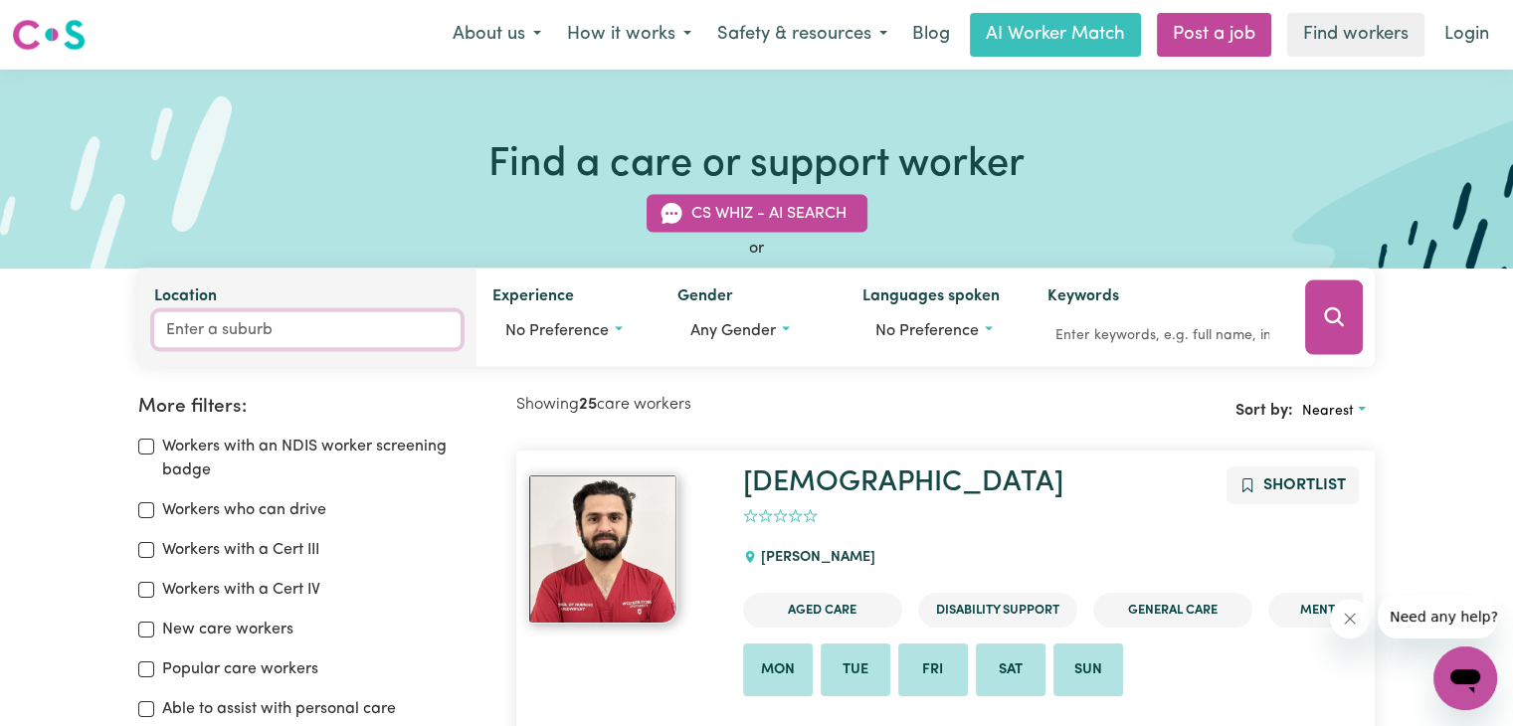
click at [152, 331] on div "Location" at bounding box center [307, 318] width 338 height 99
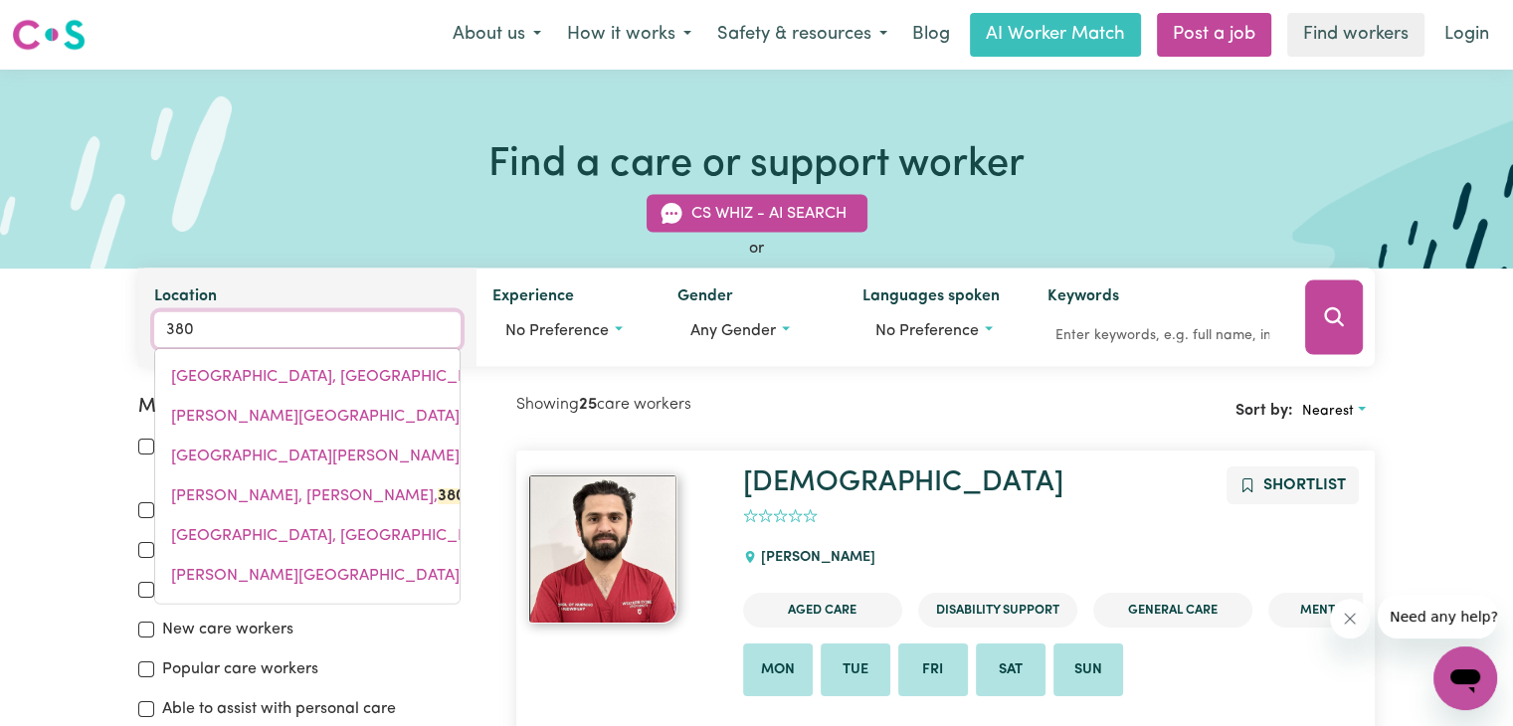
type input "3805"
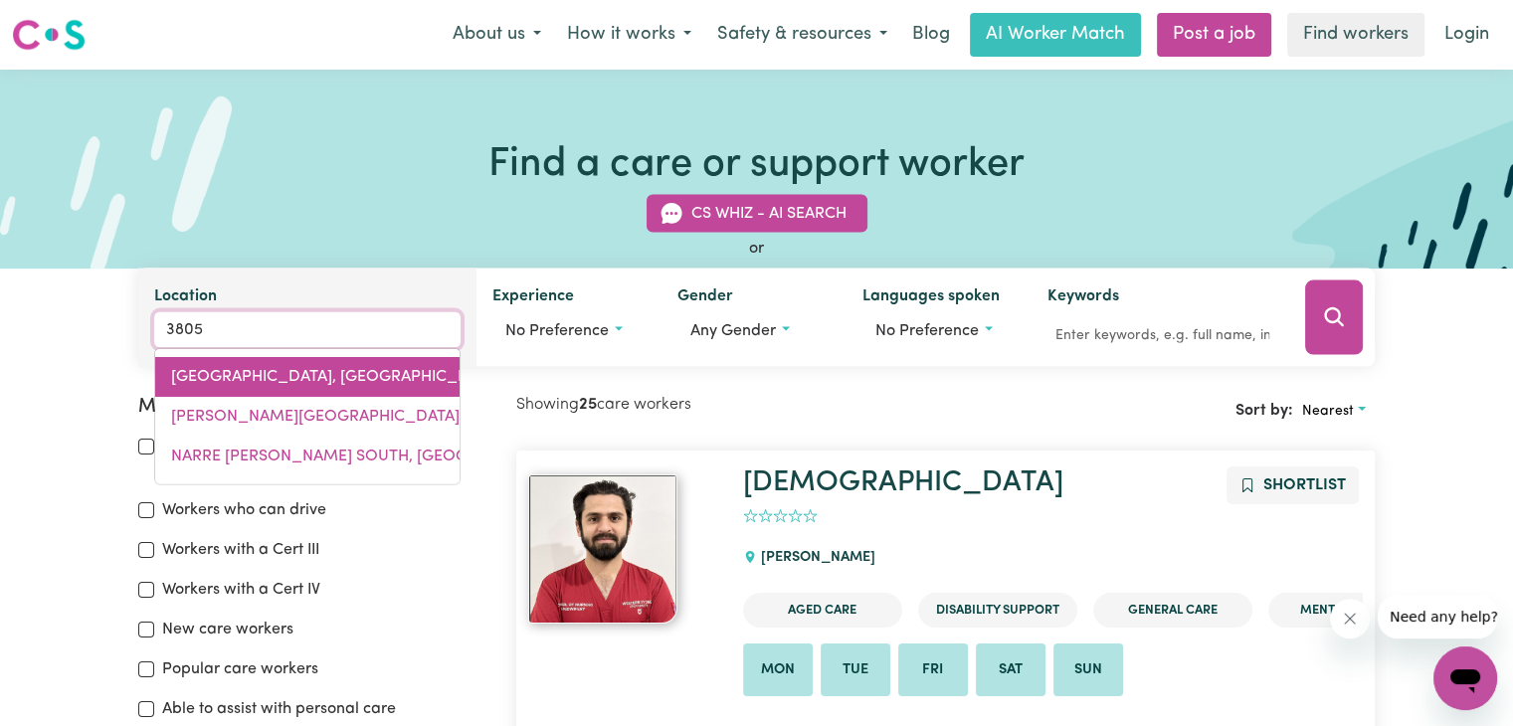
click at [206, 382] on span "[STREET_ADDRESS]" at bounding box center [356, 377] width 371 height 16
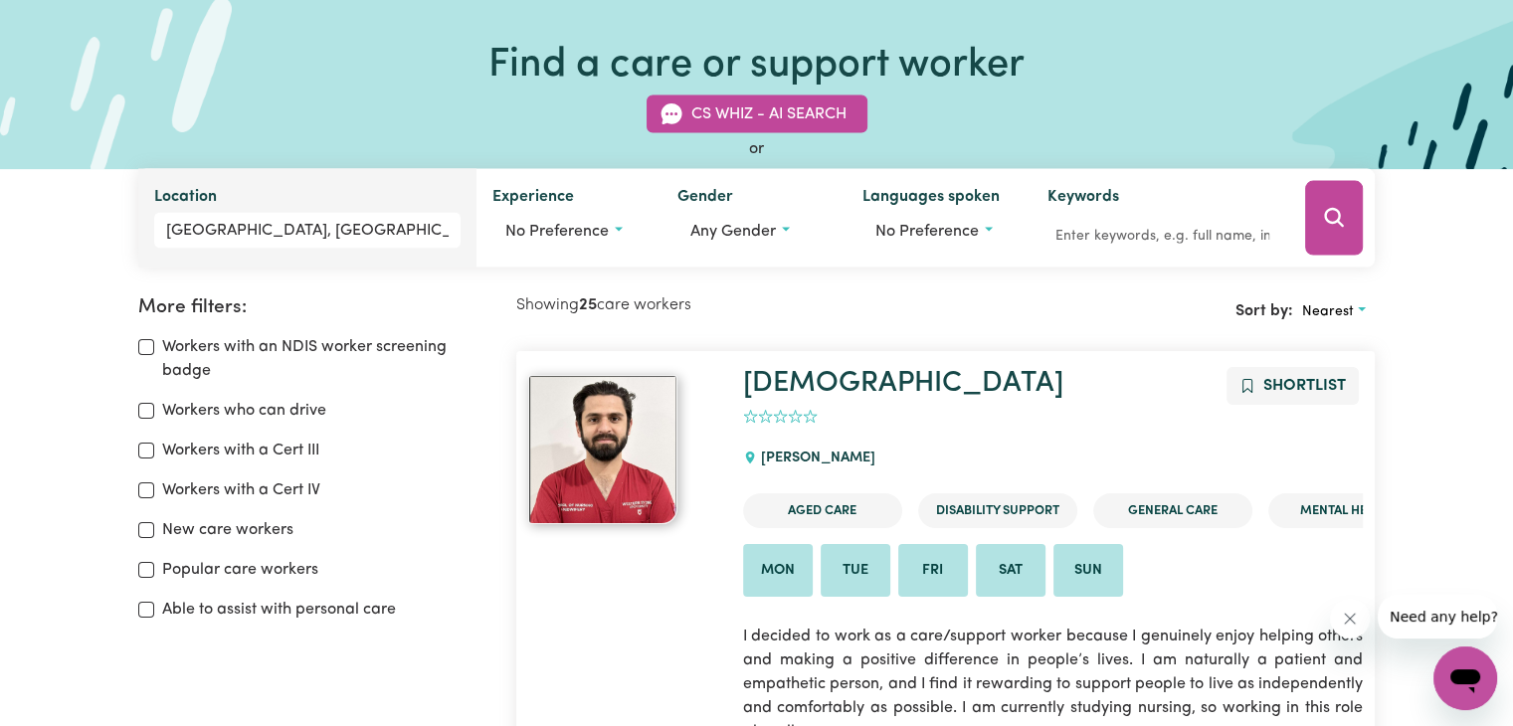
scroll to position [199, 0]
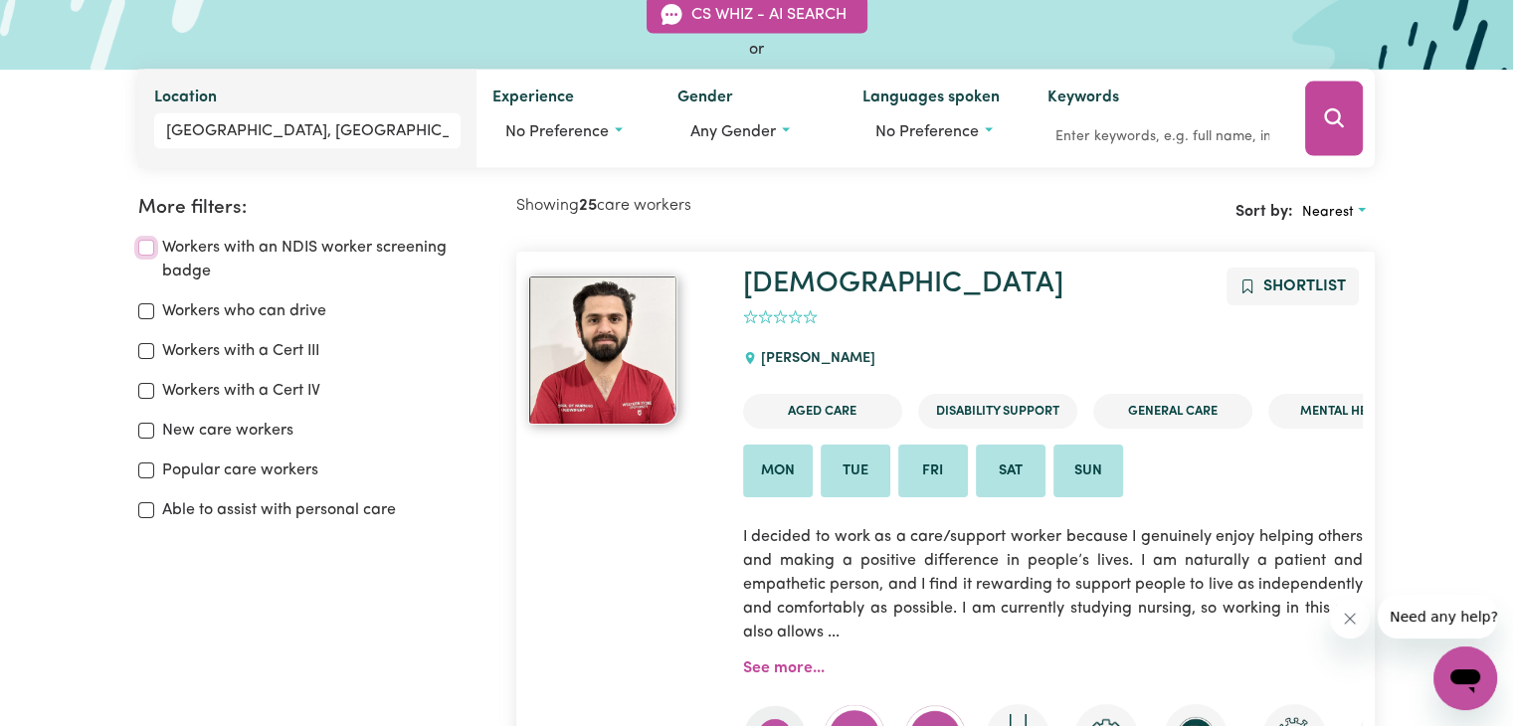
click at [143, 247] on input "Workers with an NDIS worker screening badge" at bounding box center [146, 248] width 16 height 16
checkbox input "true"
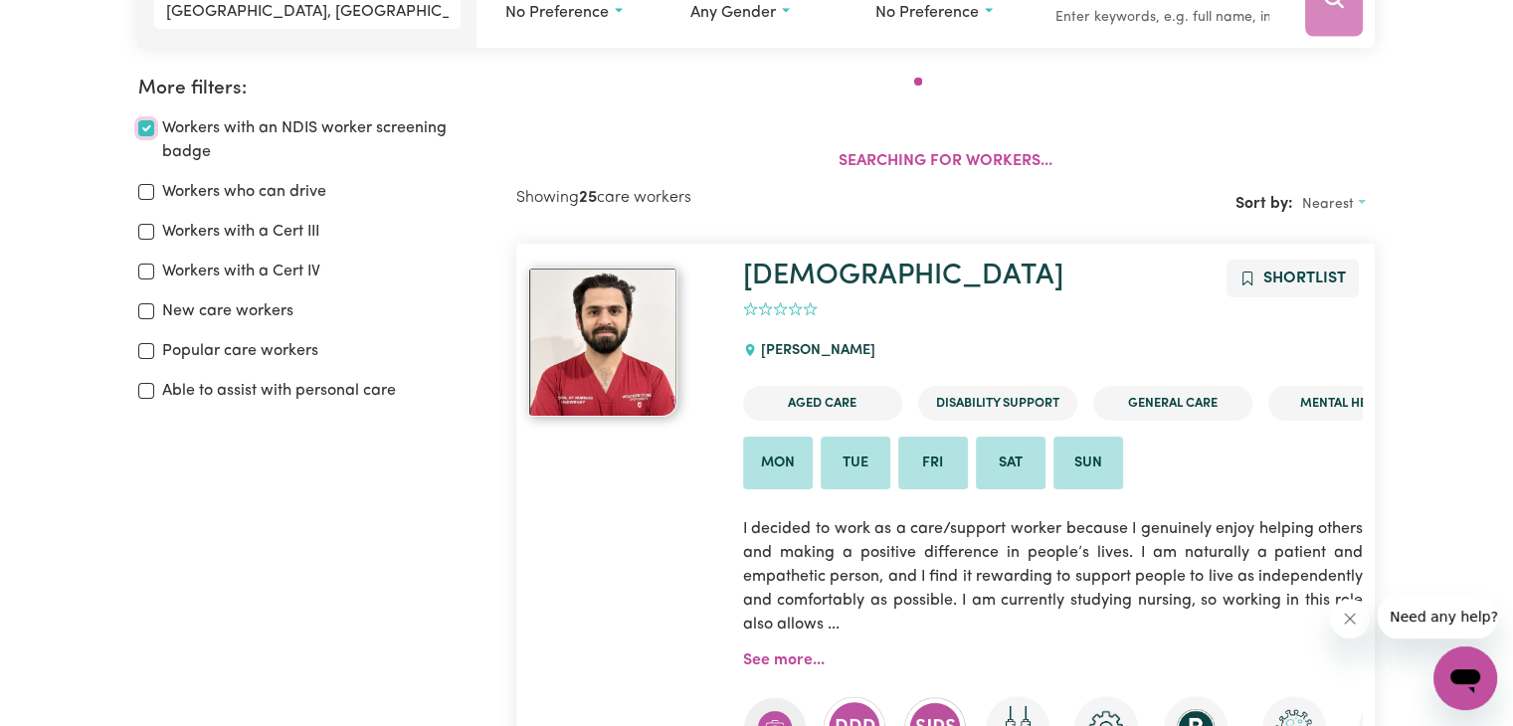
scroll to position [332, 0]
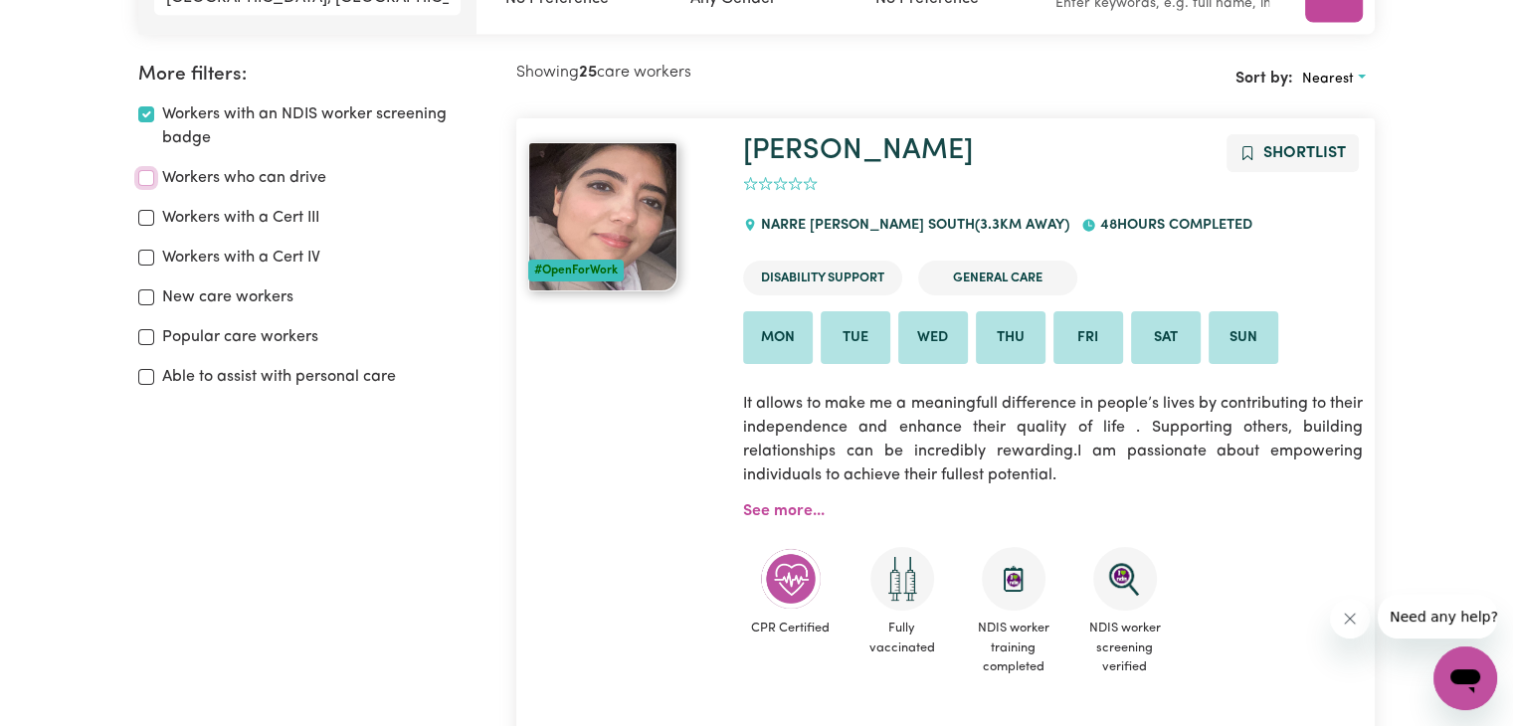
click at [147, 177] on input "Workers who can drive" at bounding box center [146, 178] width 16 height 16
checkbox input "true"
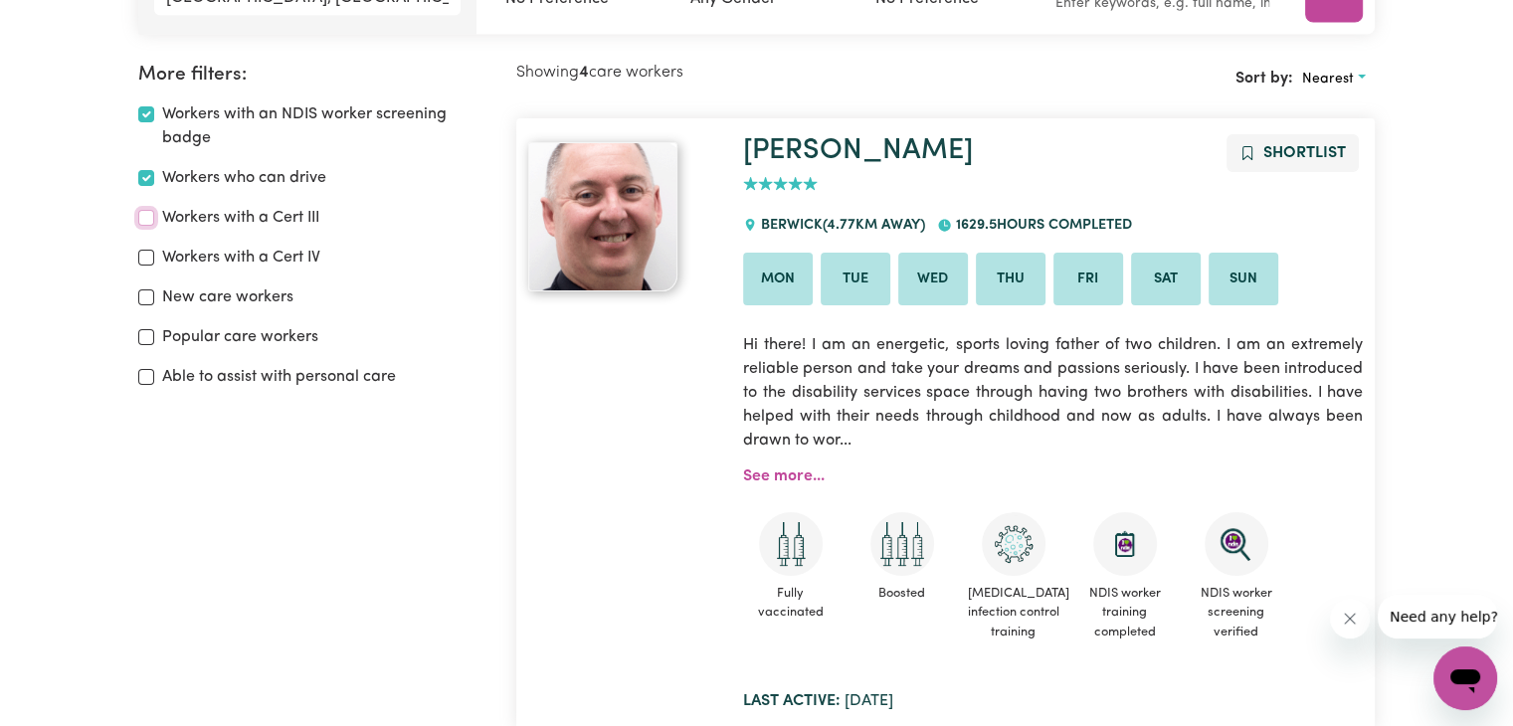
click at [147, 220] on input "Workers with a Cert III" at bounding box center [146, 218] width 16 height 16
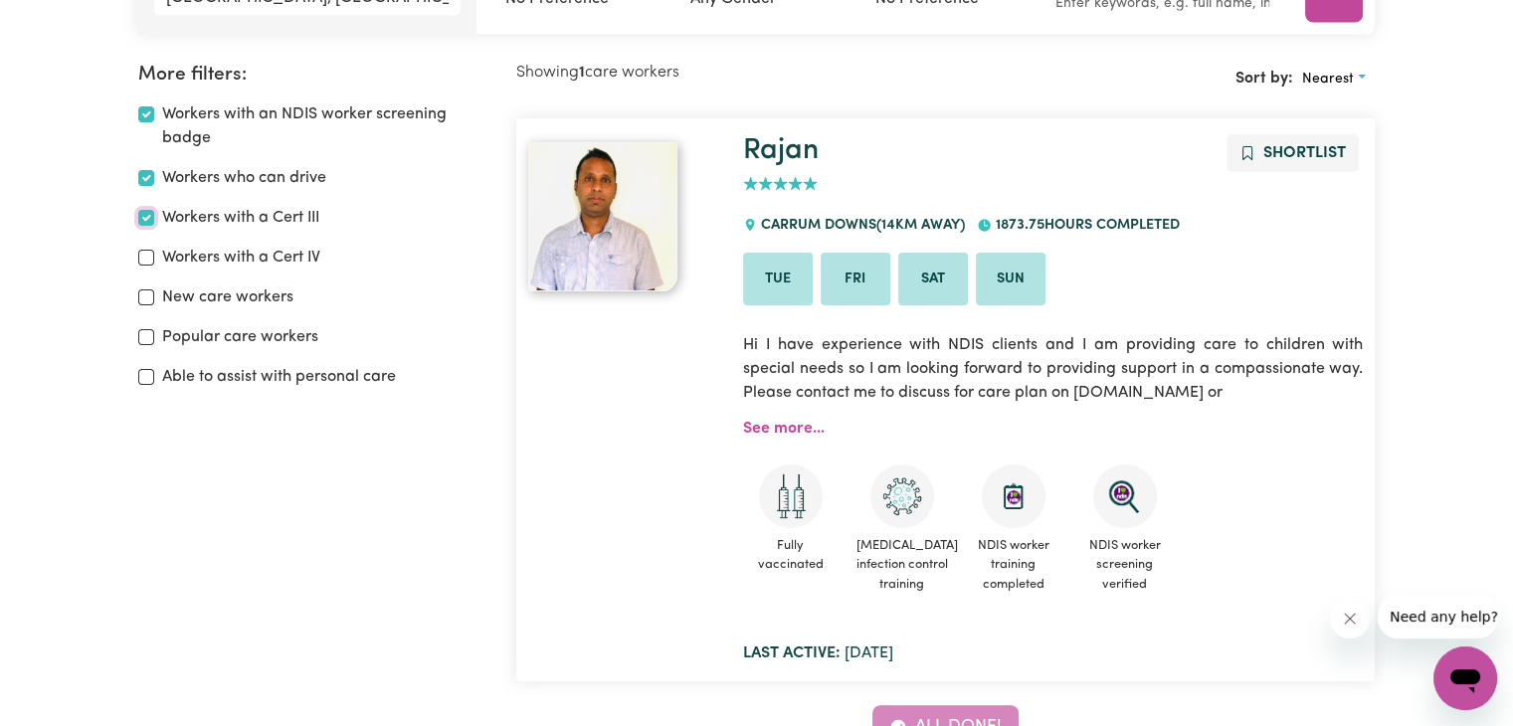
click at [142, 220] on input "Workers with a Cert III" at bounding box center [146, 218] width 16 height 16
checkbox input "false"
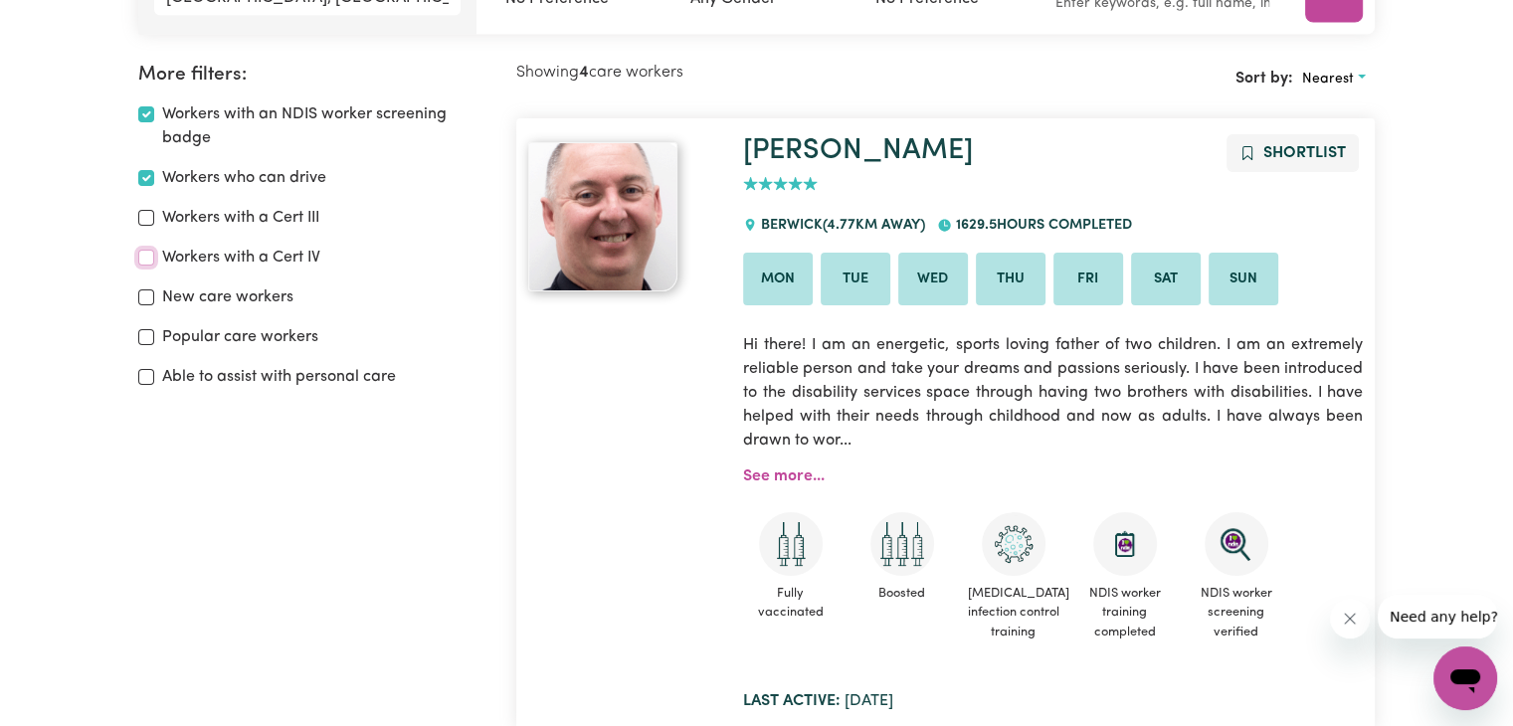
click at [148, 256] on input "Workers with a Cert IV" at bounding box center [146, 258] width 16 height 16
checkbox input "true"
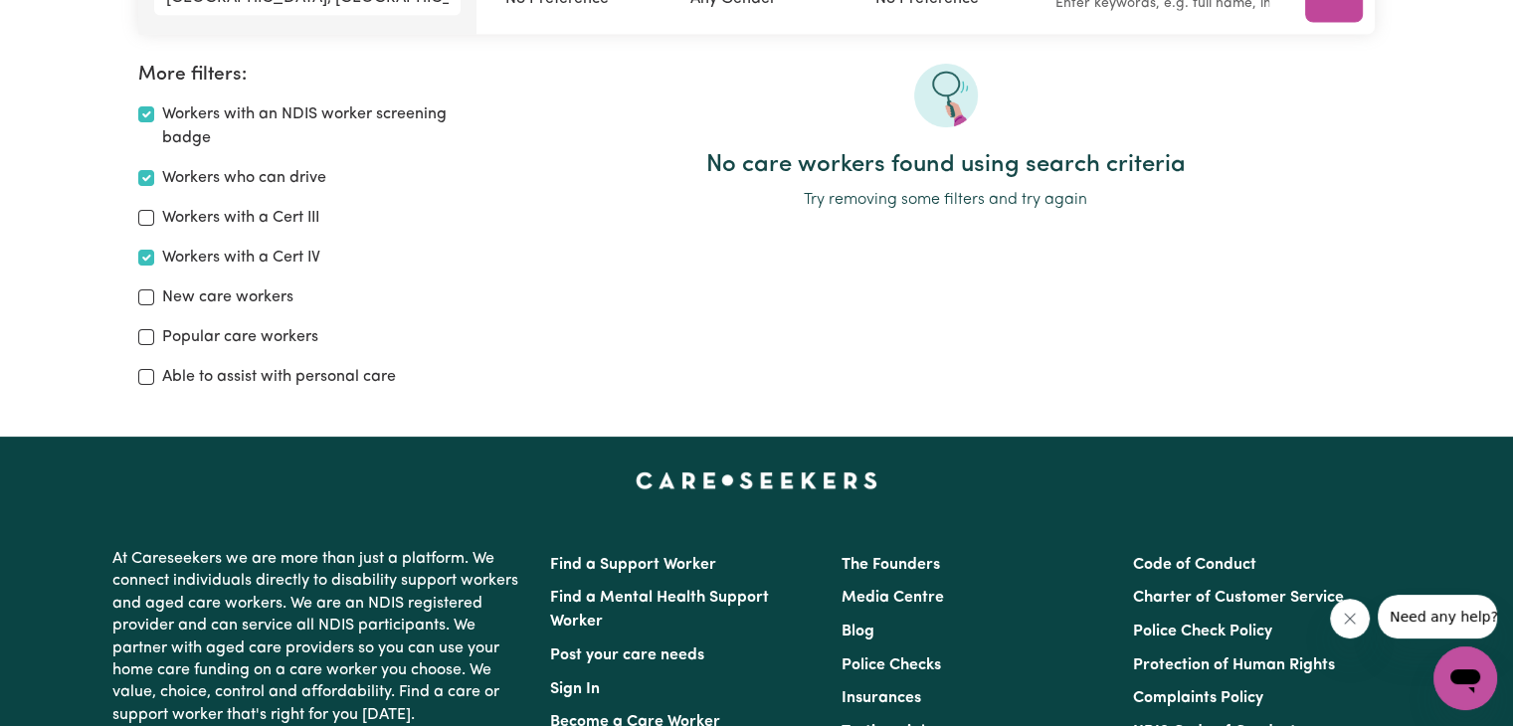
click at [152, 384] on div "Able to assist with personal care" at bounding box center [315, 377] width 354 height 24
click at [148, 379] on input "Able to assist with personal care" at bounding box center [146, 377] width 16 height 16
checkbox input "true"
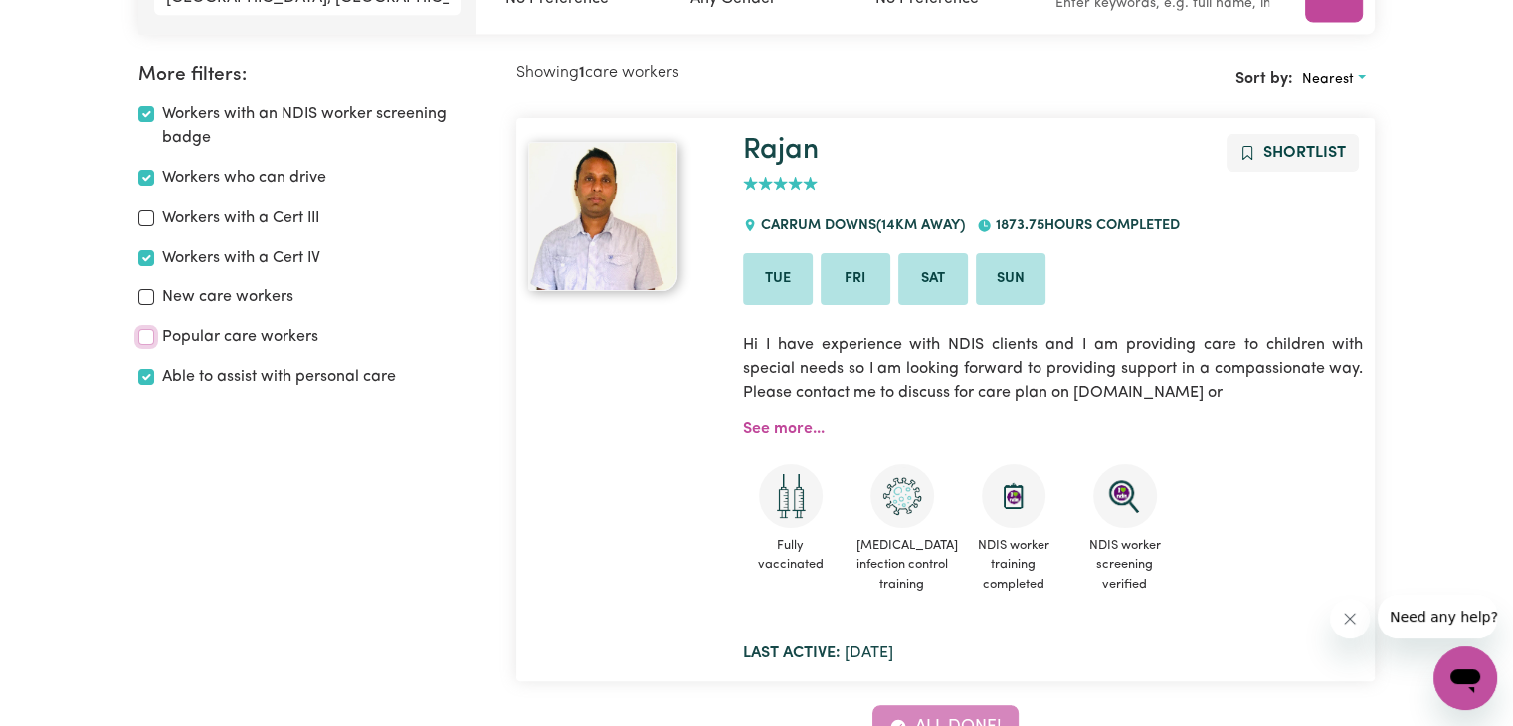
click at [147, 336] on input "Popular care workers" at bounding box center [146, 337] width 16 height 16
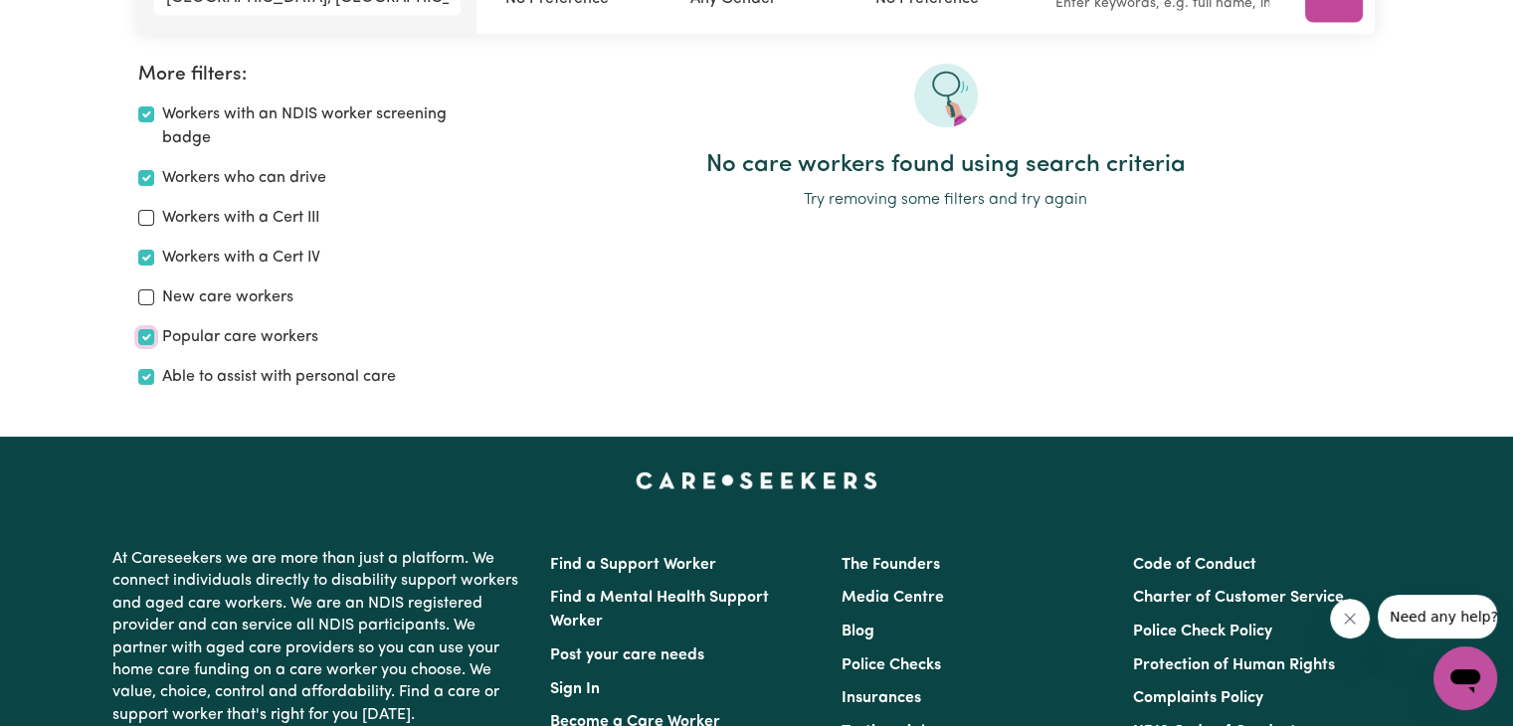
click at [147, 335] on input "Popular care workers" at bounding box center [146, 337] width 16 height 16
checkbox input "false"
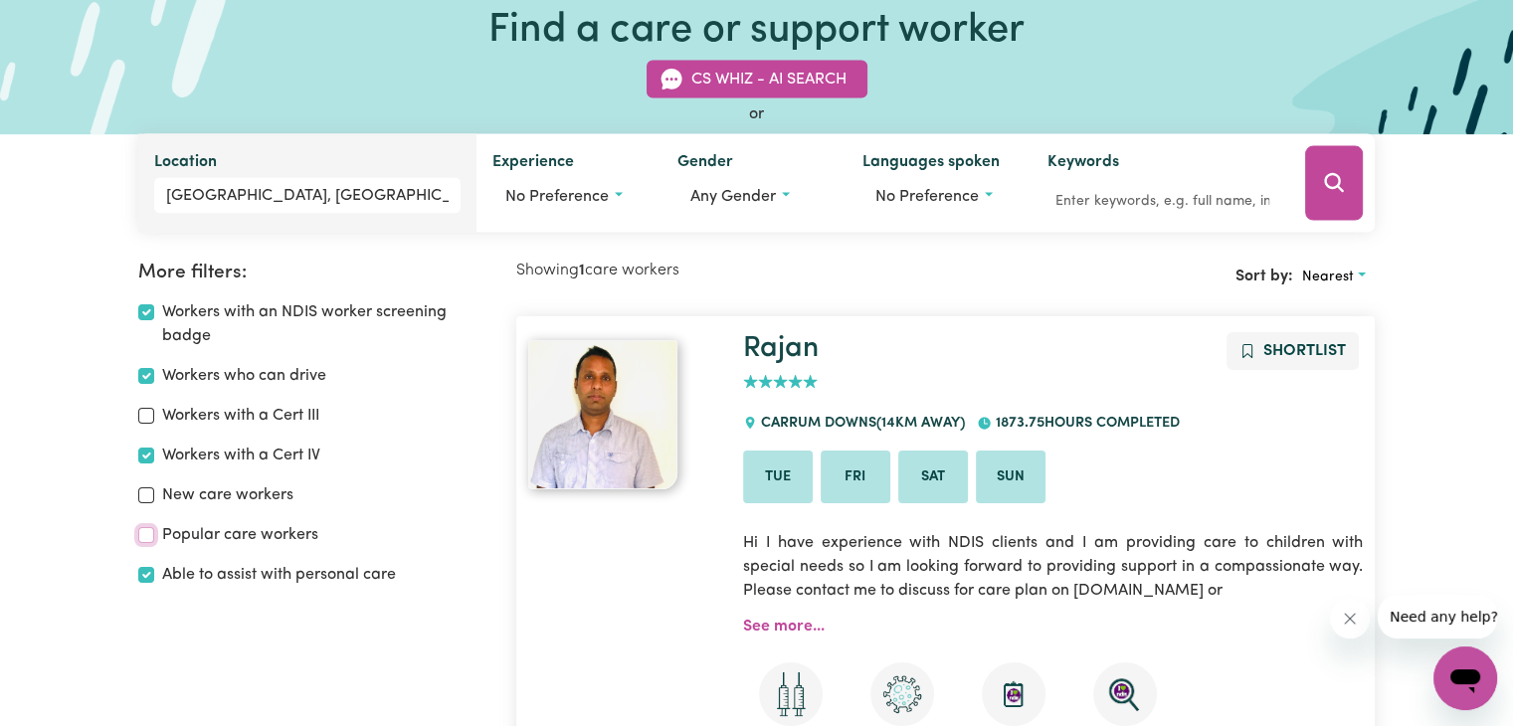
scroll to position [133, 0]
click at [144, 315] on input "Workers with an NDIS worker screening badge" at bounding box center [146, 313] width 16 height 16
checkbox input "false"
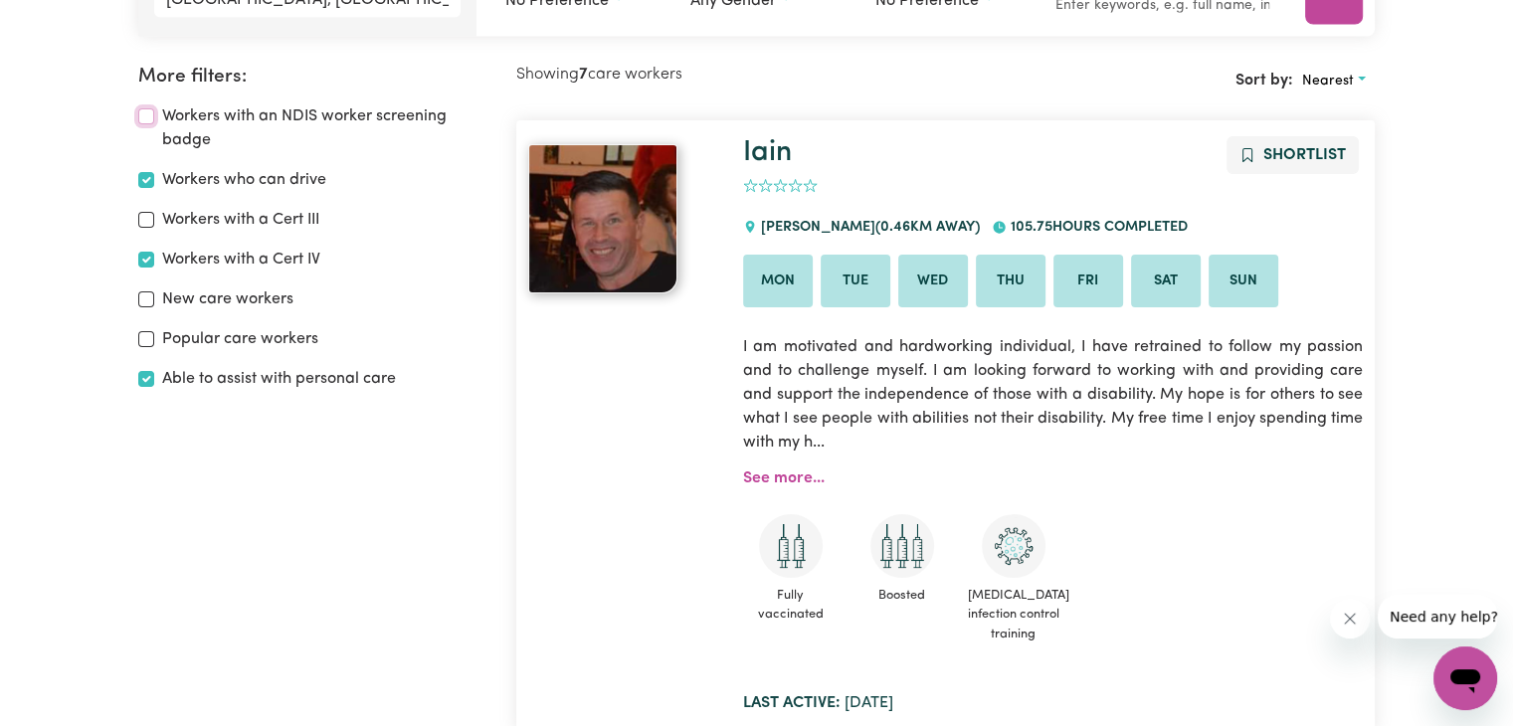
scroll to position [332, 0]
click at [148, 179] on input "Workers who can drive" at bounding box center [146, 178] width 16 height 16
checkbox input "false"
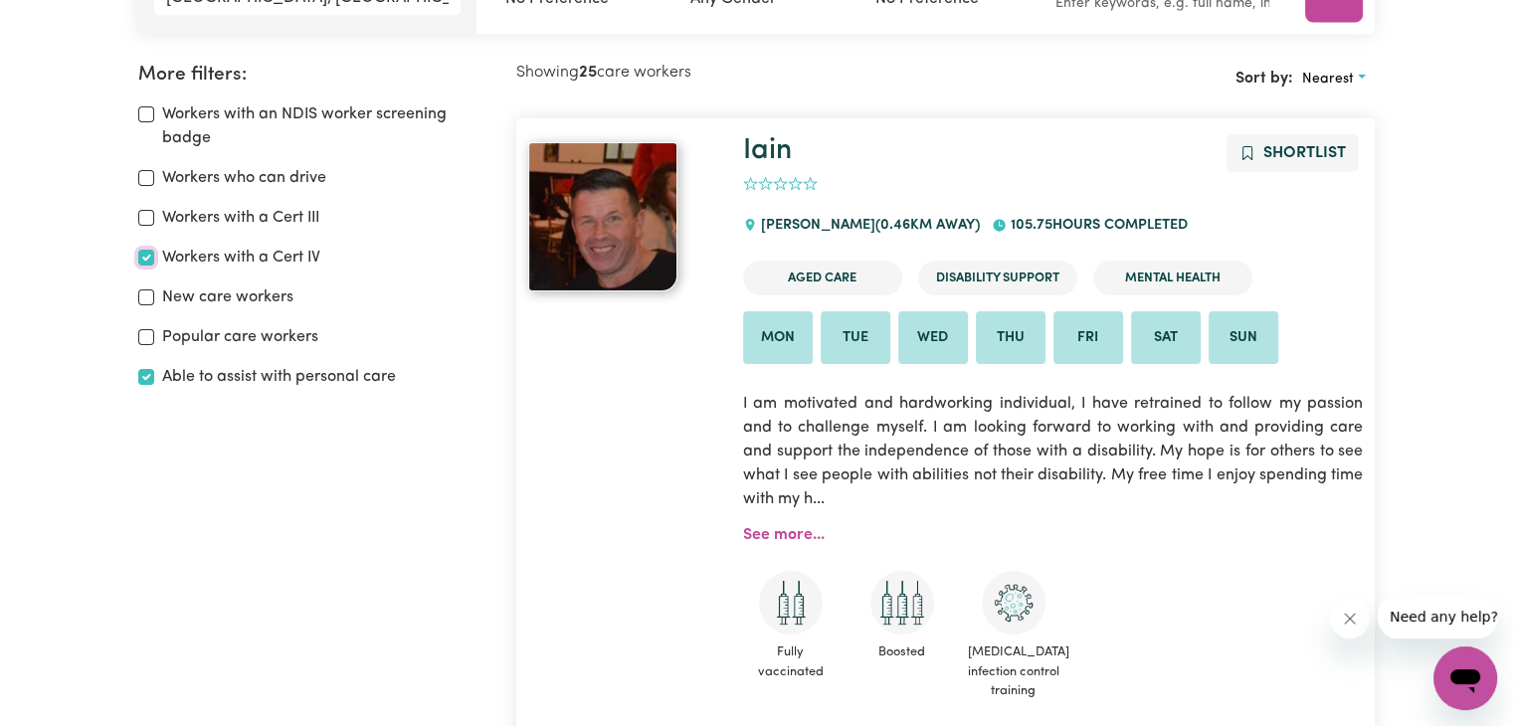
click at [143, 259] on input "Workers with a Cert IV" at bounding box center [146, 258] width 16 height 16
checkbox input "false"
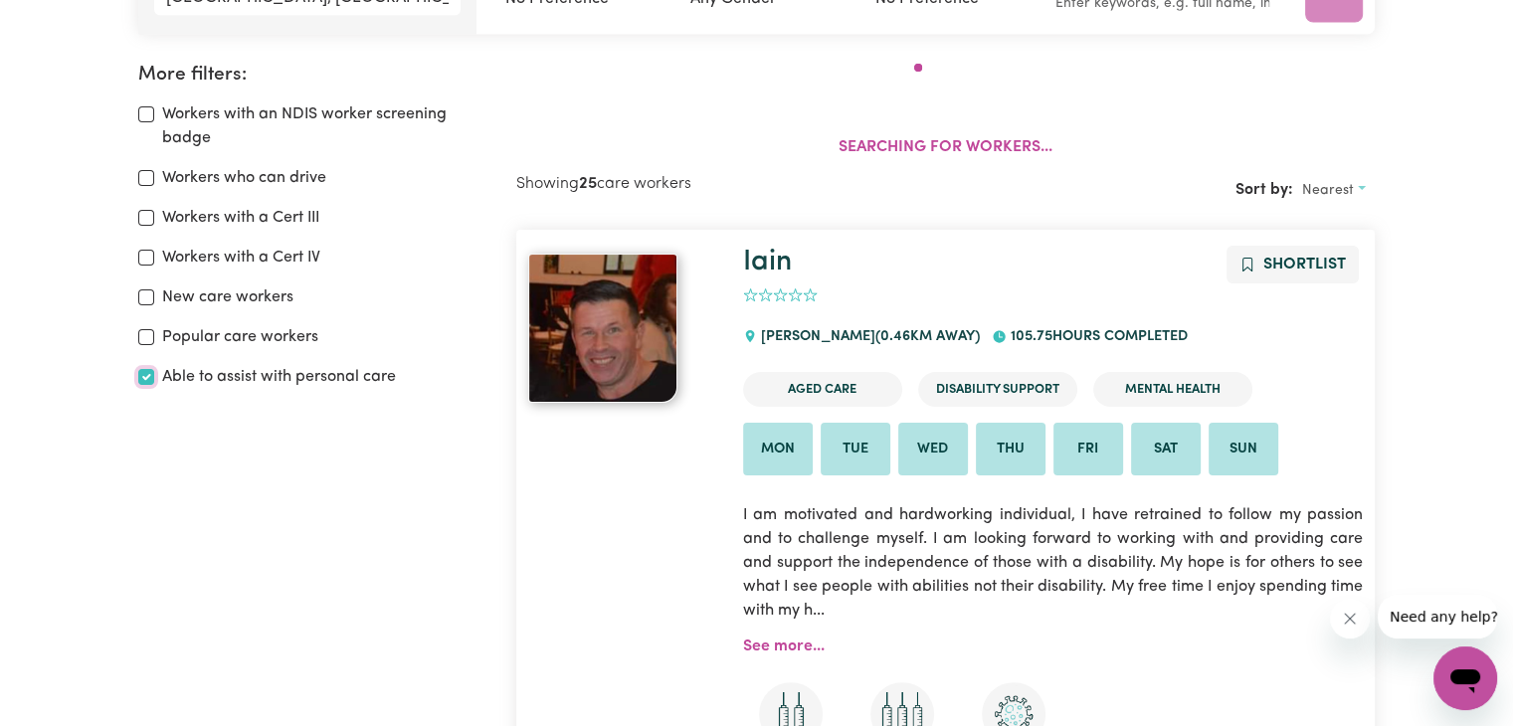
click at [146, 380] on input "Able to assist with personal care" at bounding box center [146, 377] width 16 height 16
checkbox input "false"
